Goal: Information Seeking & Learning: Understand process/instructions

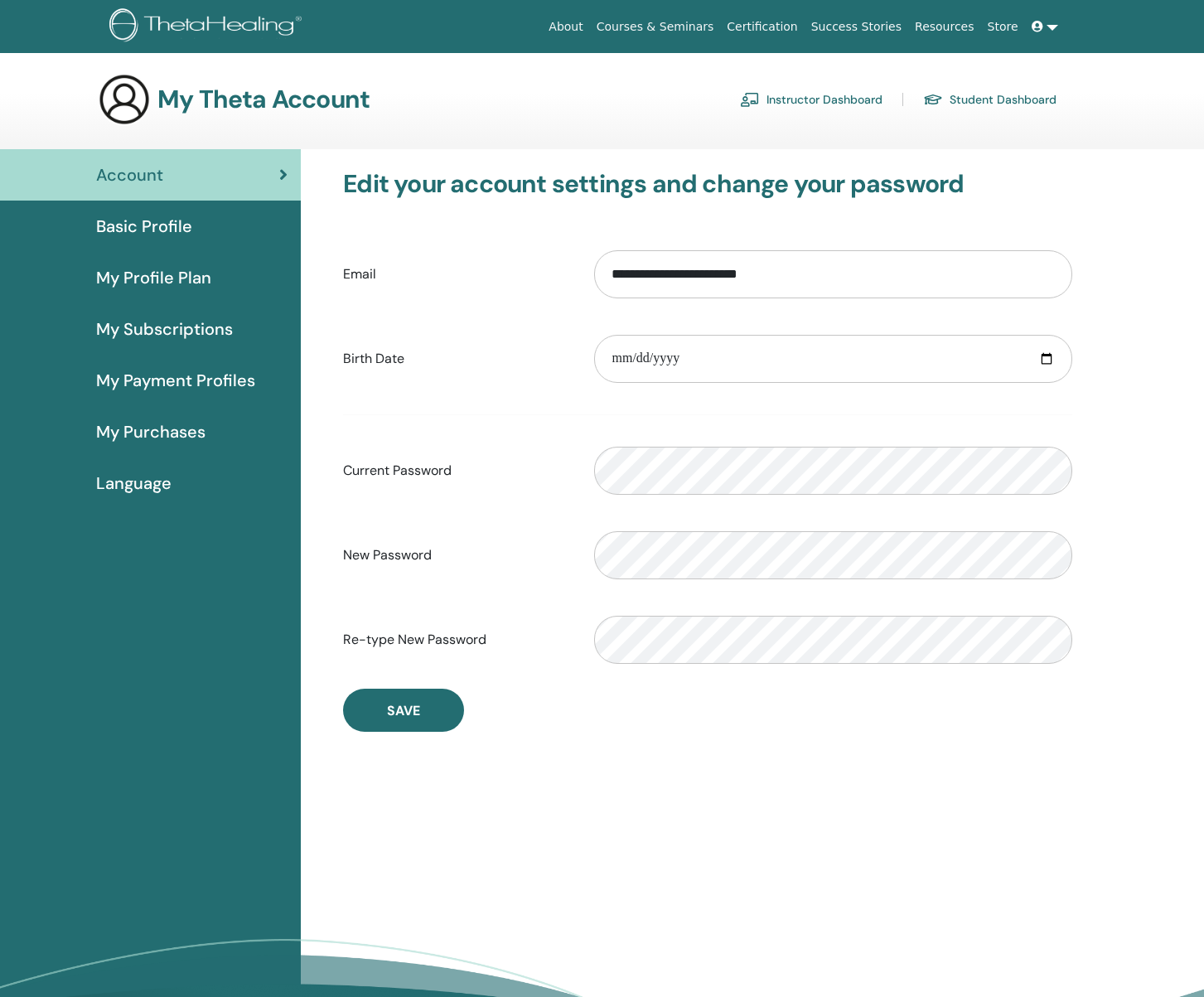
click at [800, 96] on link "Instructor Dashboard" at bounding box center [811, 100] width 142 height 27
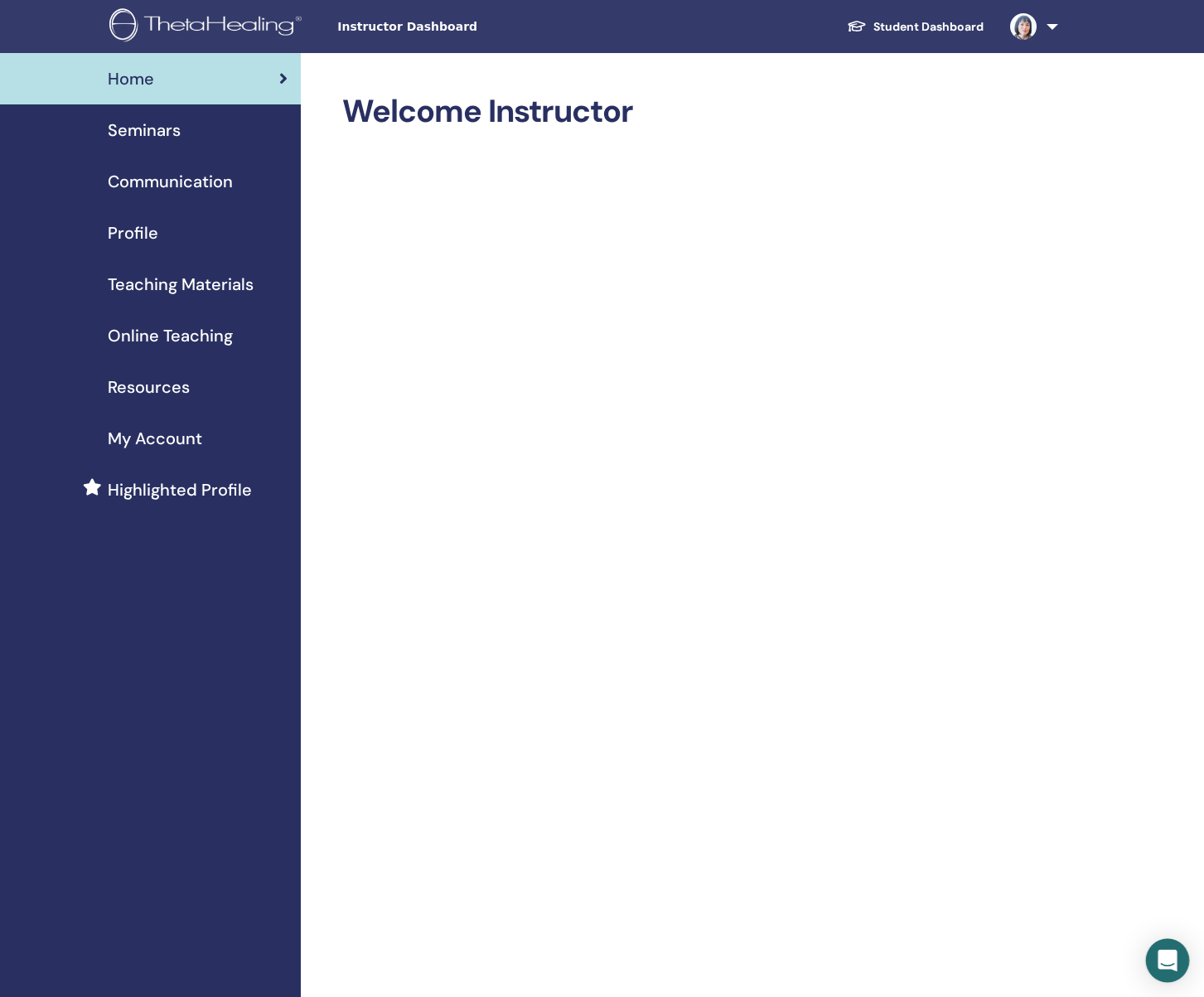
click at [1176, 966] on icon "Open Intercom Messenger" at bounding box center [1167, 960] width 21 height 21
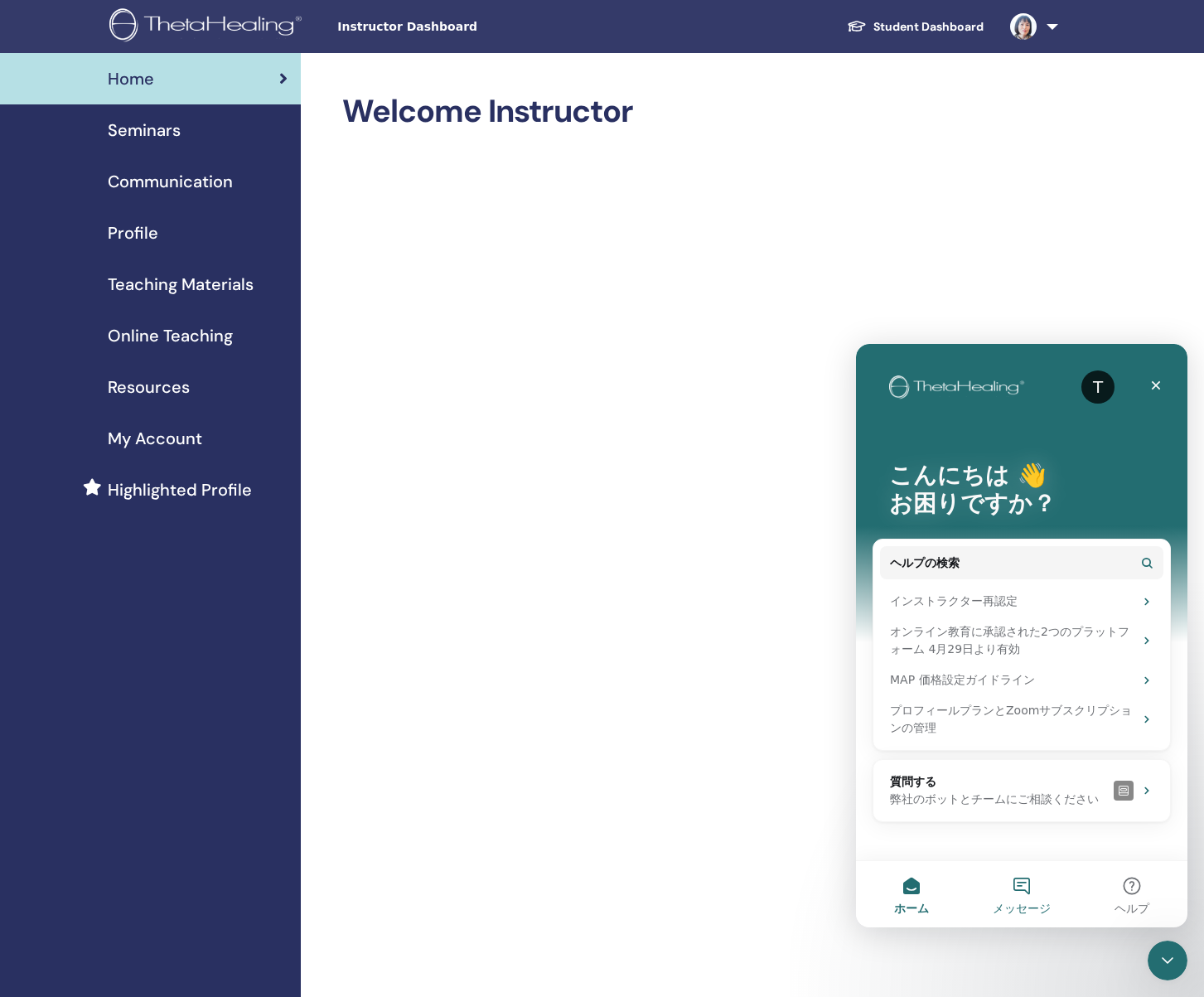
click at [1025, 897] on button "メッセージ" at bounding box center [1021, 894] width 111 height 66
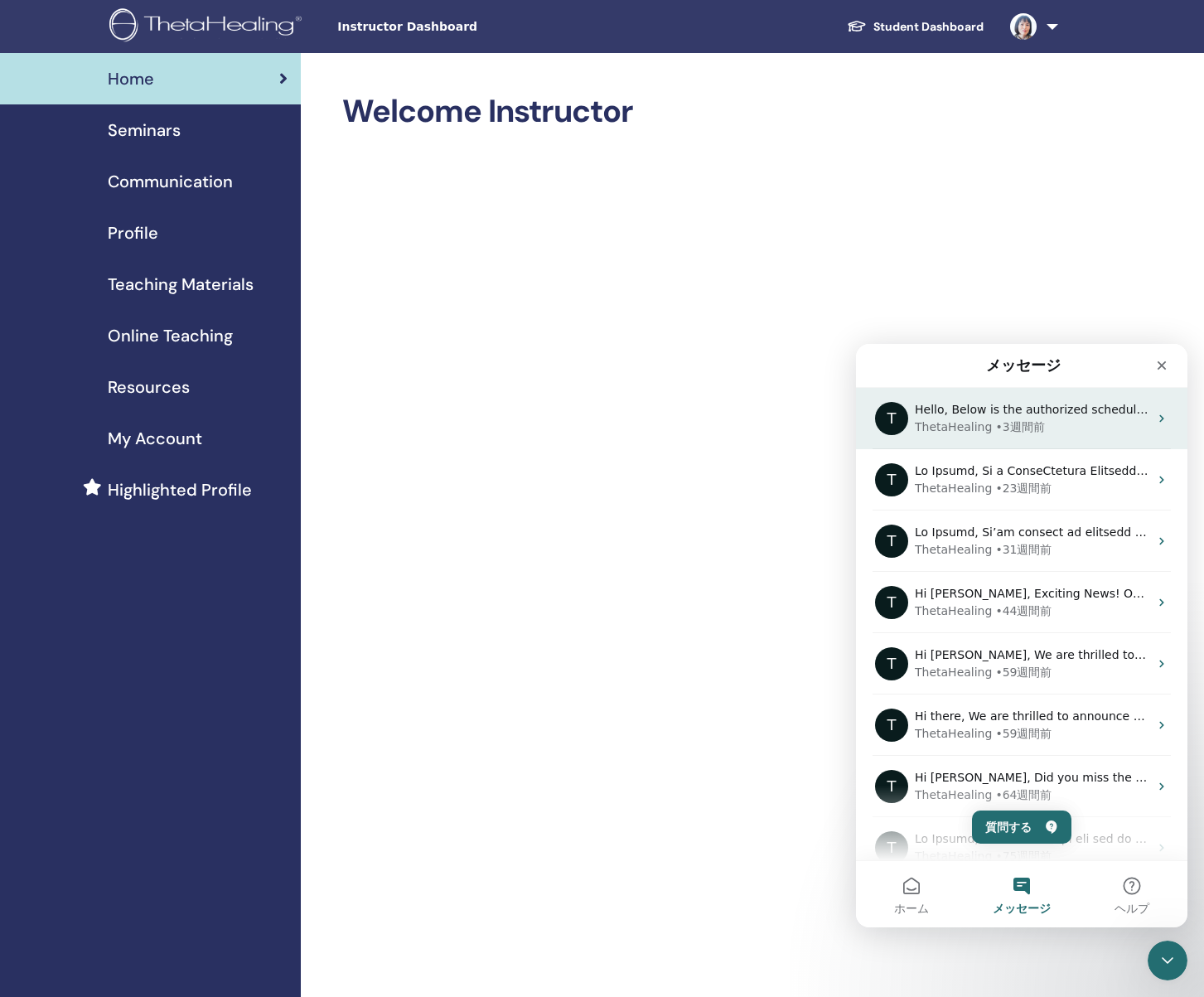
click at [1012, 420] on div "• 3週間前" at bounding box center [1019, 427] width 49 height 18
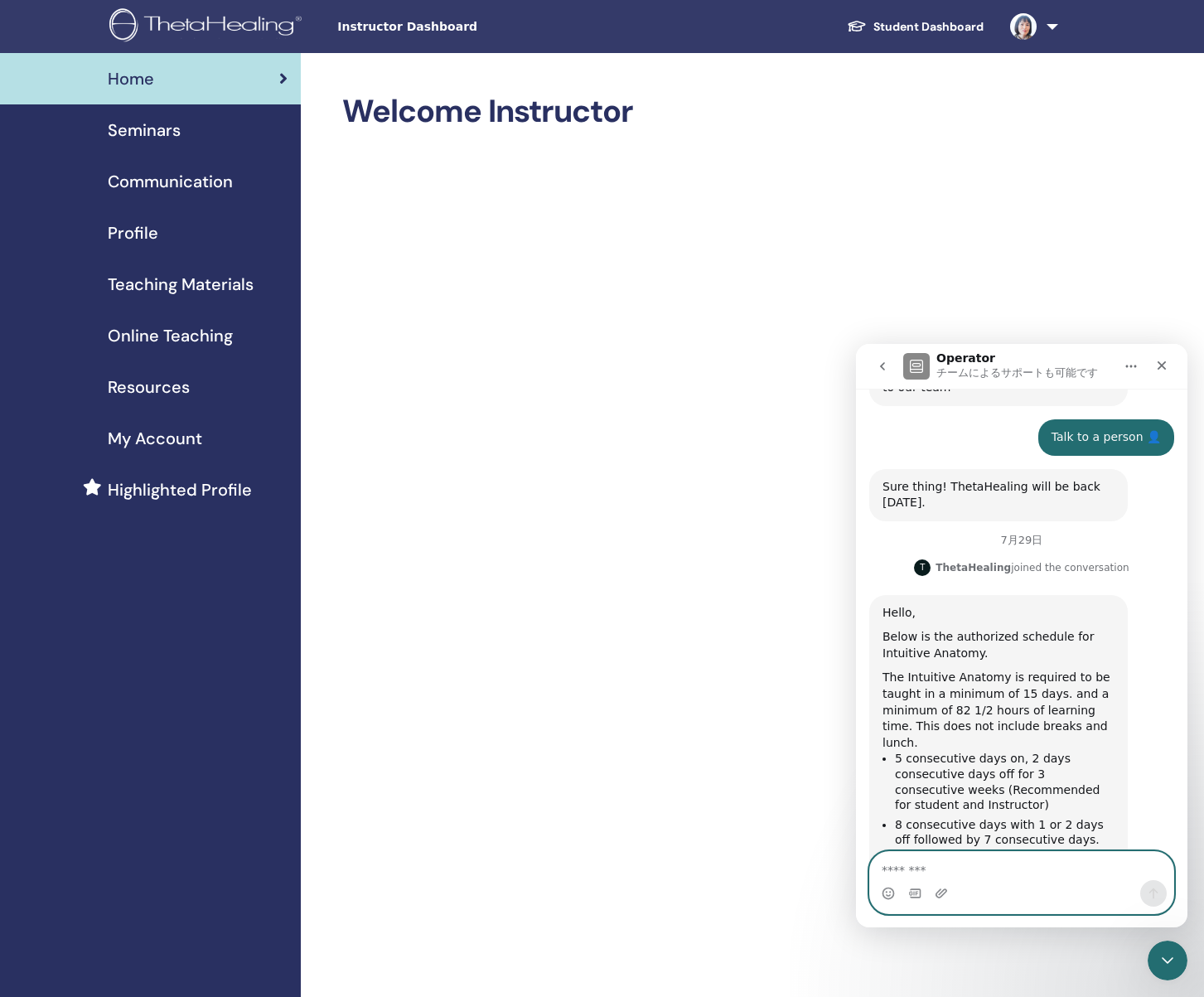
scroll to position [547, 0]
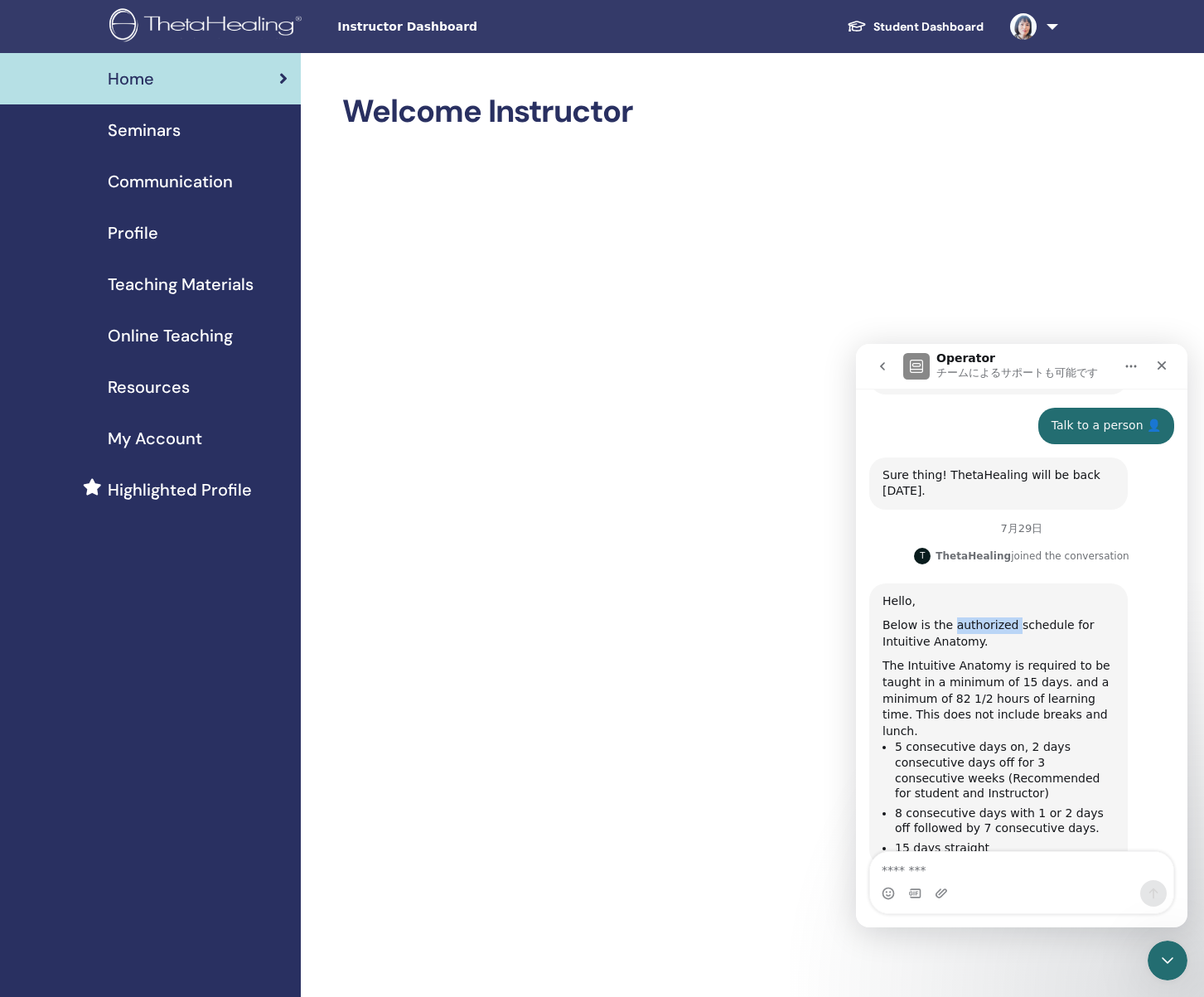
drag, startPoint x: 949, startPoint y: 594, endPoint x: 1010, endPoint y: 597, distance: 61.1
click at [1010, 618] on div "Below is the authorized schedule for Intuitive Anatomy." at bounding box center [999, 633] width 232 height 33
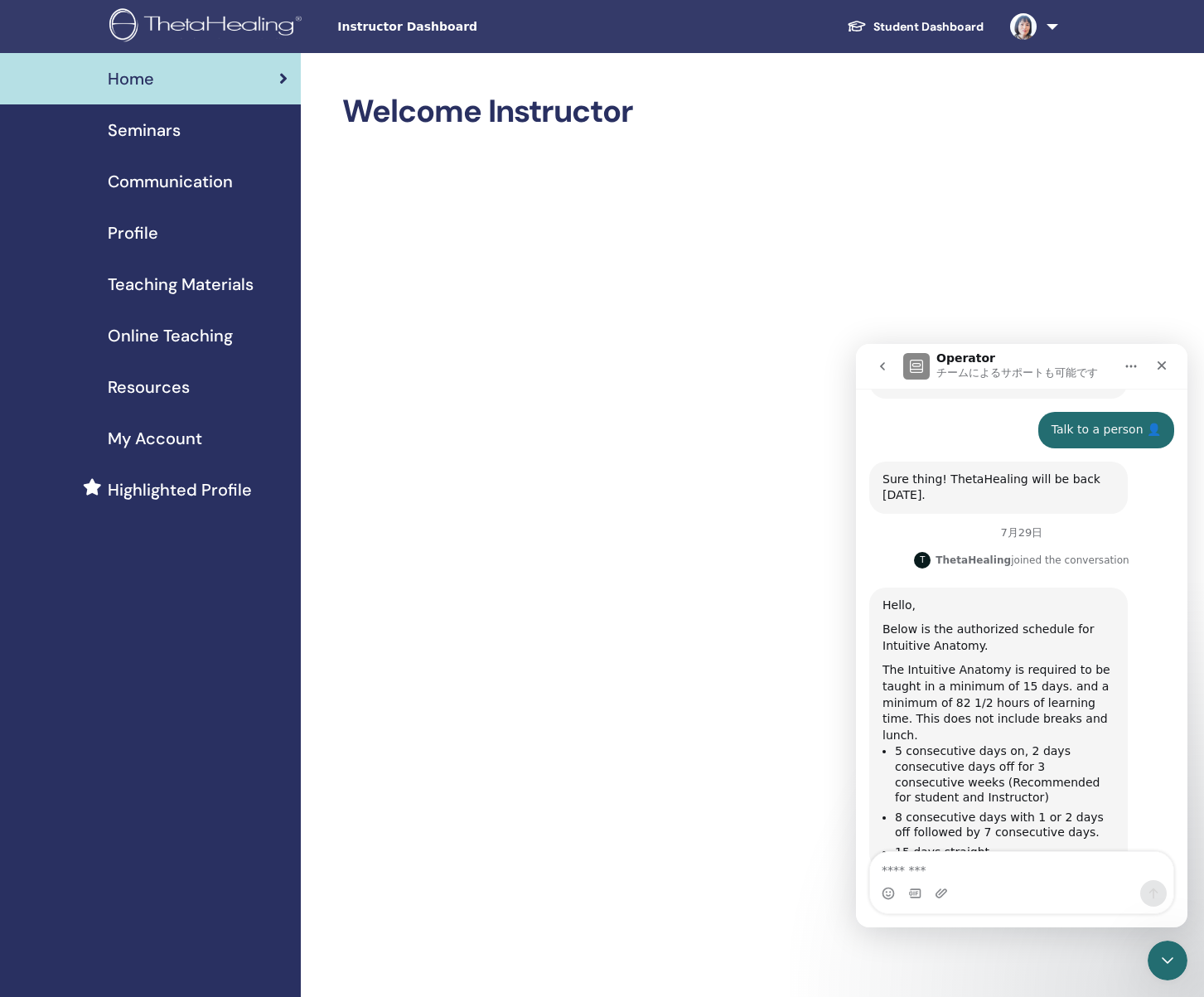
click at [1082, 662] on div "The Intuitive Anatomy is required to be taught in a minimum of 15 days. and a m…" at bounding box center [999, 702] width 232 height 81
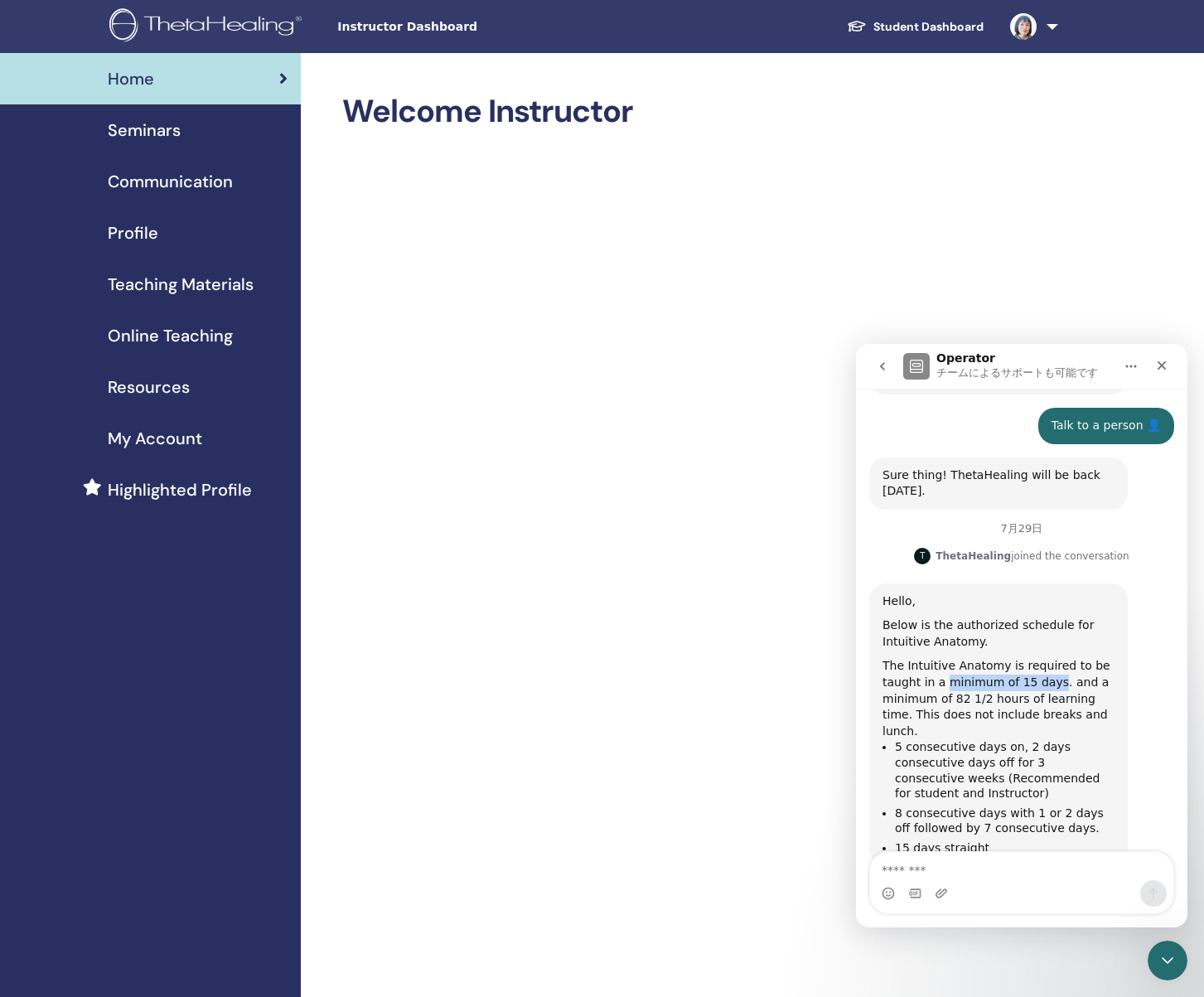
drag, startPoint x: 943, startPoint y: 652, endPoint x: 1046, endPoint y: 651, distance: 103.0
click at [1046, 658] on div "The Intuitive Anatomy is required to be taught in a minimum of 15 days. and a m…" at bounding box center [999, 698] width 232 height 81
drag, startPoint x: 894, startPoint y: 698, endPoint x: 998, endPoint y: 699, distance: 104.0
click at [998, 739] on li "5 consecutive days on, 2 days consecutive days off for 3 consecutive weeks (Rec…" at bounding box center [1004, 770] width 219 height 61
drag, startPoint x: 914, startPoint y: 698, endPoint x: 957, endPoint y: 699, distance: 43.0
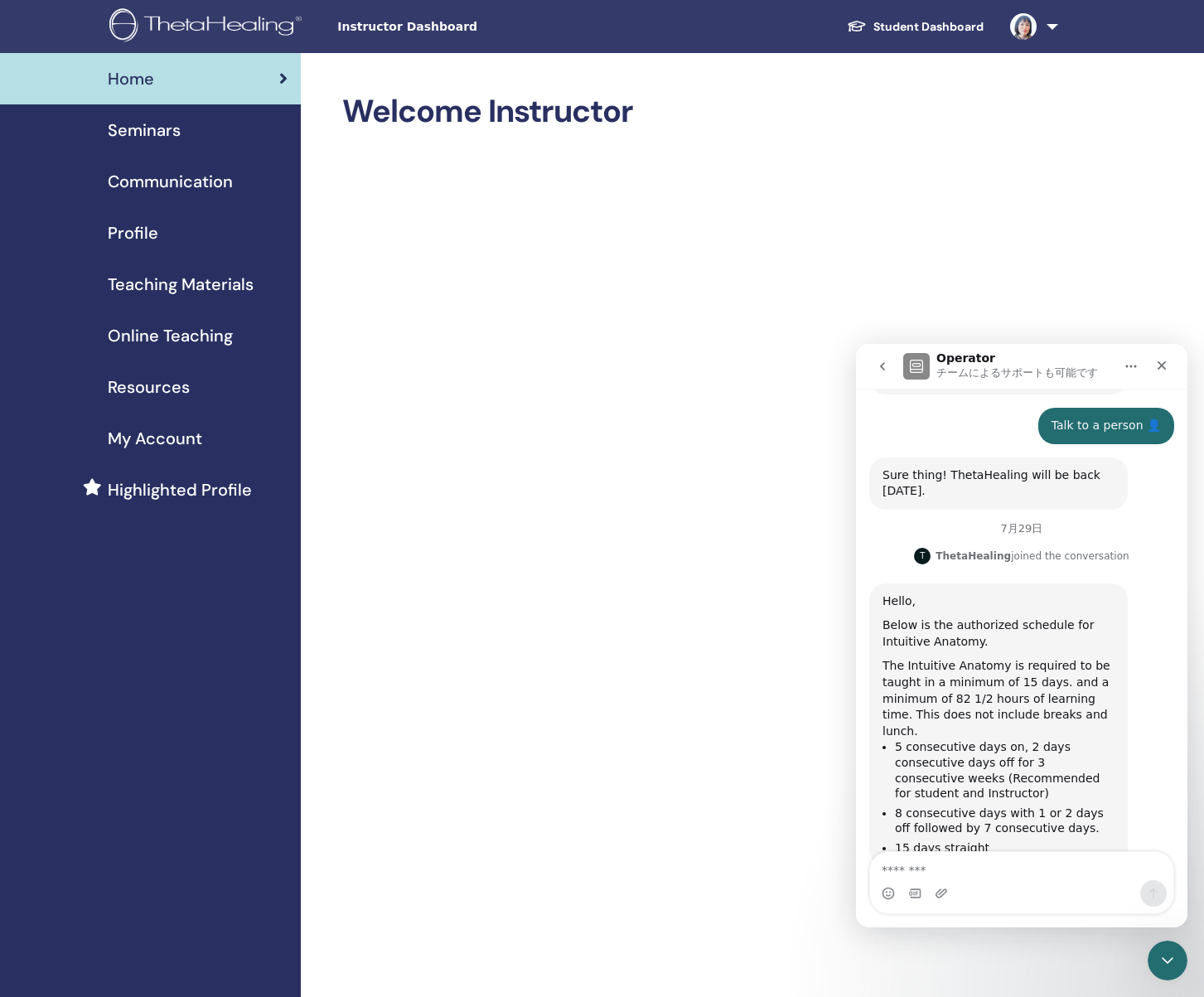
click at [916, 739] on li "5 consecutive days on, 2 days consecutive days off for 3 consecutive weeks (Rec…" at bounding box center [1004, 770] width 219 height 61
click at [996, 739] on li "5 consecutive days on, 2 days consecutive days off for 3 consecutive weeks (Rec…" at bounding box center [1004, 770] width 219 height 61
drag, startPoint x: 895, startPoint y: 766, endPoint x: 906, endPoint y: 766, distance: 11.0
click at [906, 805] on li "8 consecutive days with 1 or 2 days off followed by 7 consecutive days." at bounding box center [1004, 820] width 219 height 31
click at [913, 805] on li "8 consecutive days with 1 or 2 days off followed by 7 consecutive days." at bounding box center [1004, 820] width 219 height 31
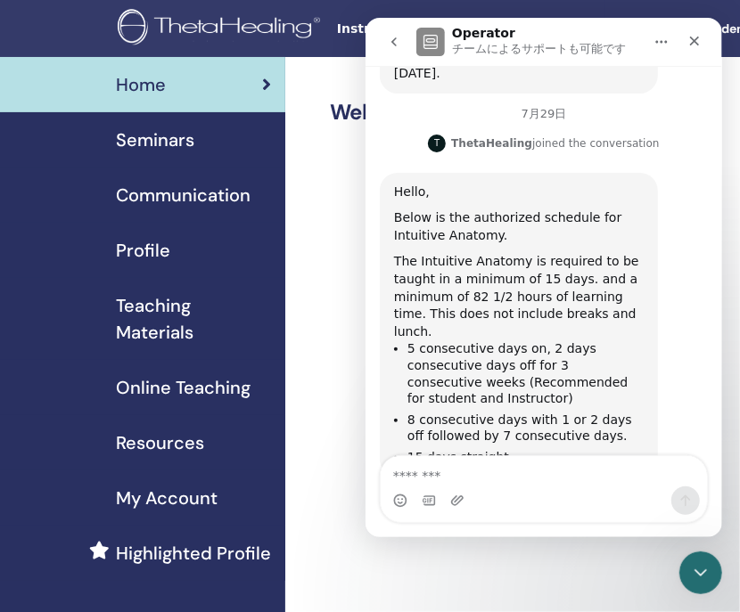
scroll to position [695, 0]
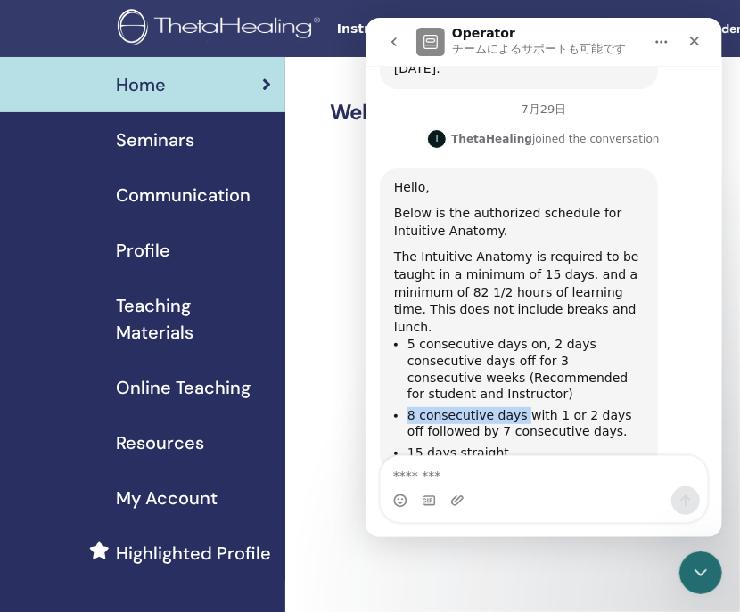
drag, startPoint x: 407, startPoint y: 362, endPoint x: 520, endPoint y: 362, distance: 112.3
click at [520, 407] on li "8 consecutive days with 1 or 2 days off followed by 7 consecutive days." at bounding box center [524, 423] width 236 height 33
click at [536, 407] on li "8 consecutive days with 1 or 2 days off followed by 7 consecutive days." at bounding box center [524, 423] width 236 height 33
click at [553, 407] on li "8 consecutive days with 1 or 2 days off followed by 7 consecutive days." at bounding box center [524, 423] width 236 height 33
drag, startPoint x: 411, startPoint y: 400, endPoint x: 498, endPoint y: 400, distance: 87.3
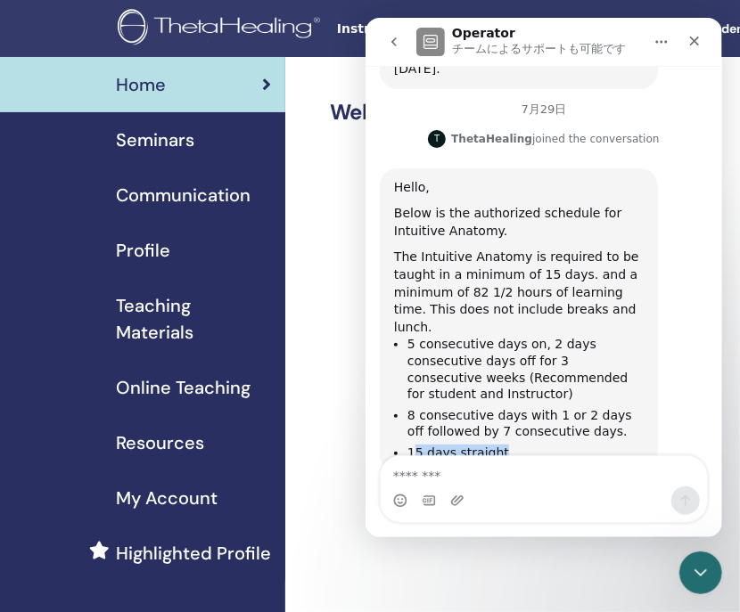
click at [498, 445] on li "15 days straight" at bounding box center [524, 453] width 236 height 17
click at [501, 445] on li "15 days straight" at bounding box center [524, 453] width 236 height 17
